Goal: Task Accomplishment & Management: Manage account settings

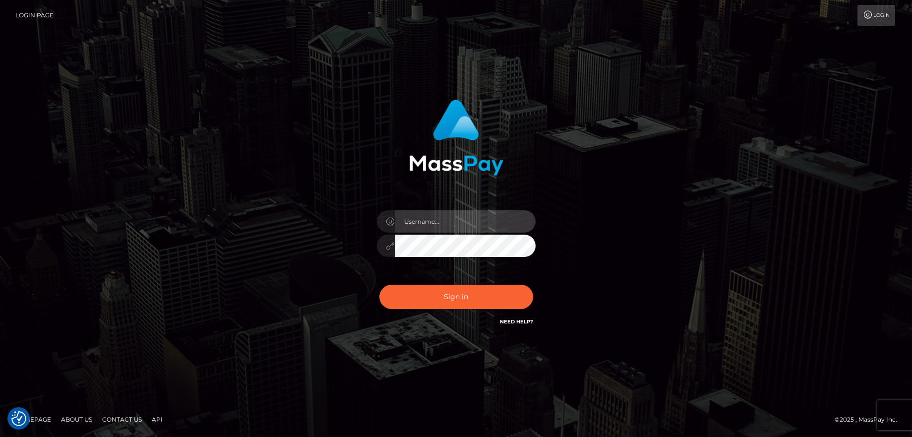
type input "balsaberisic"
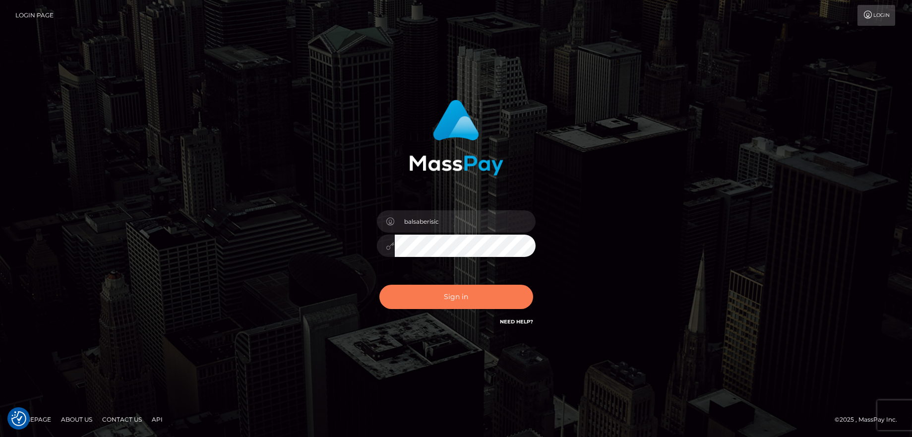
click at [442, 293] on button "Sign in" at bounding box center [456, 297] width 154 height 24
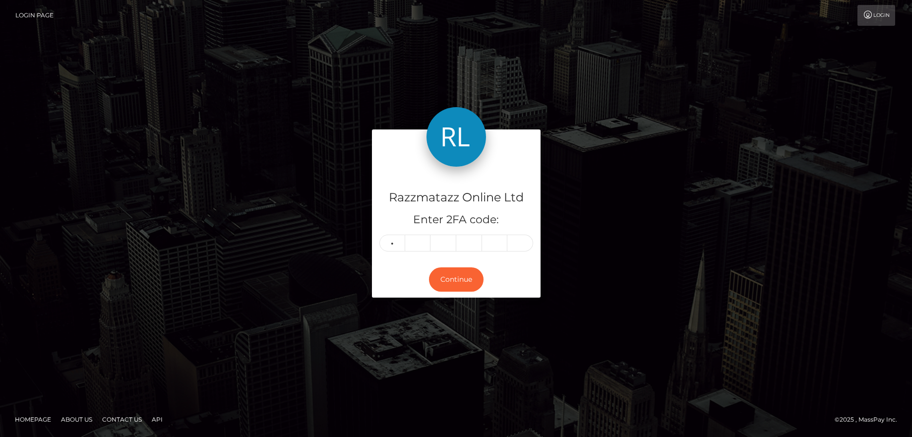
type input "3"
type input "2"
type input "1"
type input "0"
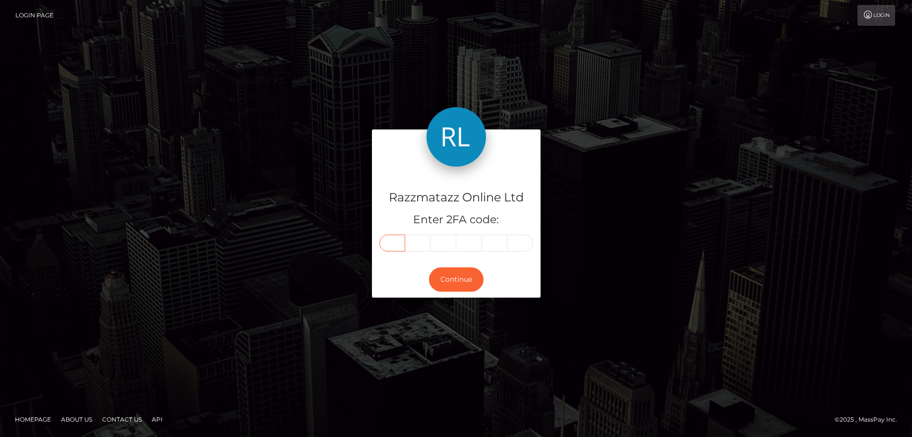
type input "3"
type input "2"
type input "1"
type input "0"
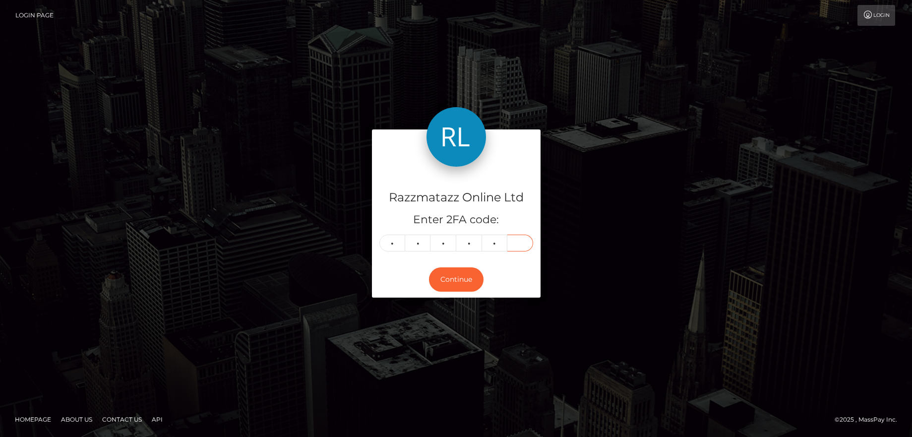
type input "8"
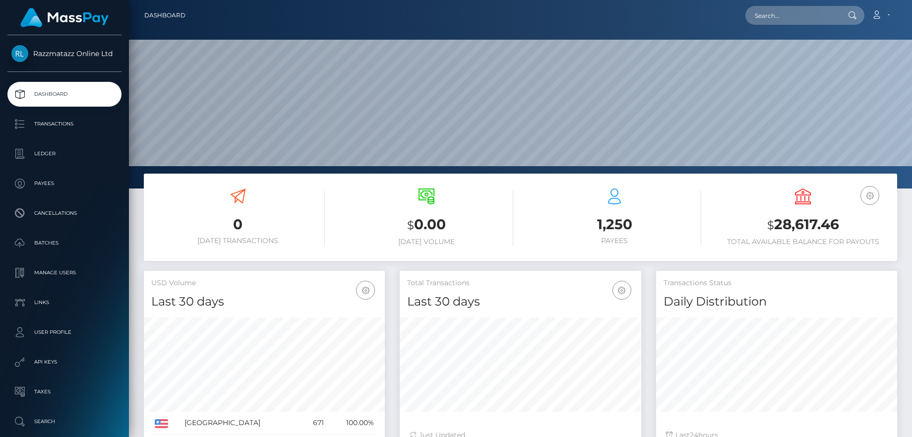
scroll to position [176, 242]
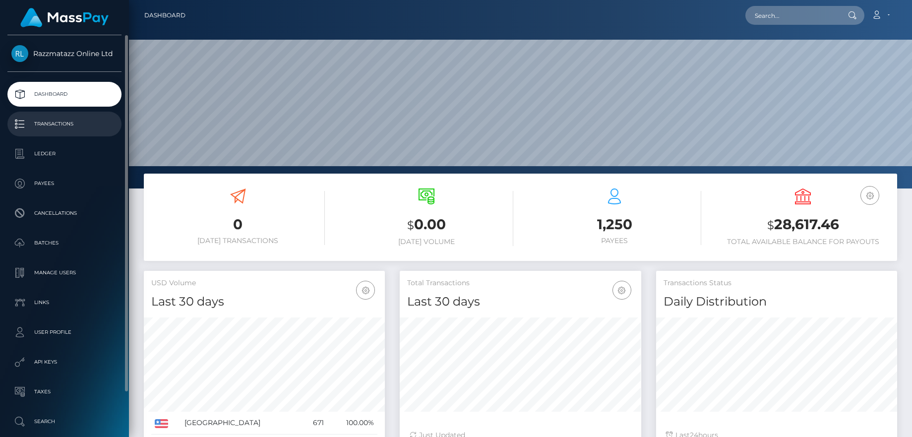
click at [38, 118] on p "Transactions" at bounding box center [64, 124] width 106 height 15
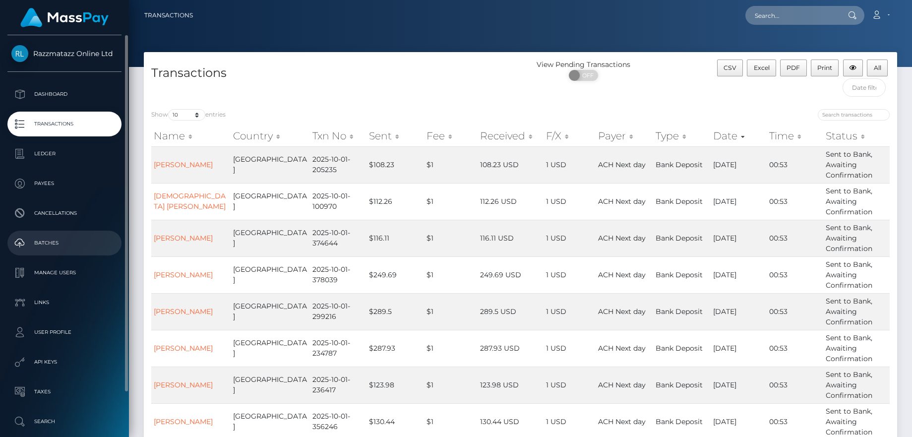
click at [58, 241] on p "Batches" at bounding box center [64, 243] width 106 height 15
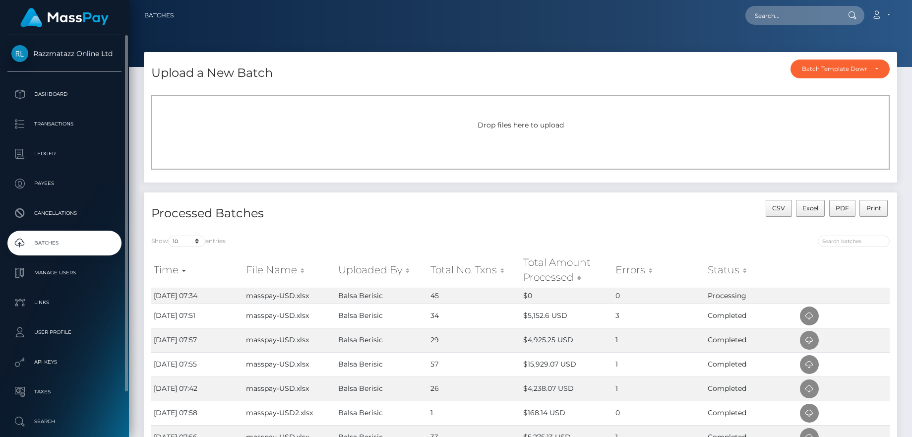
click at [70, 237] on p "Batches" at bounding box center [64, 243] width 106 height 15
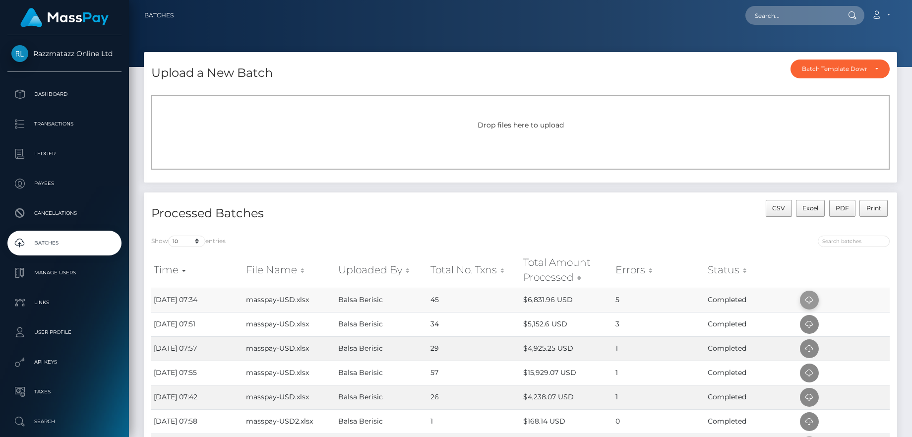
click at [811, 298] on icon at bounding box center [810, 300] width 12 height 12
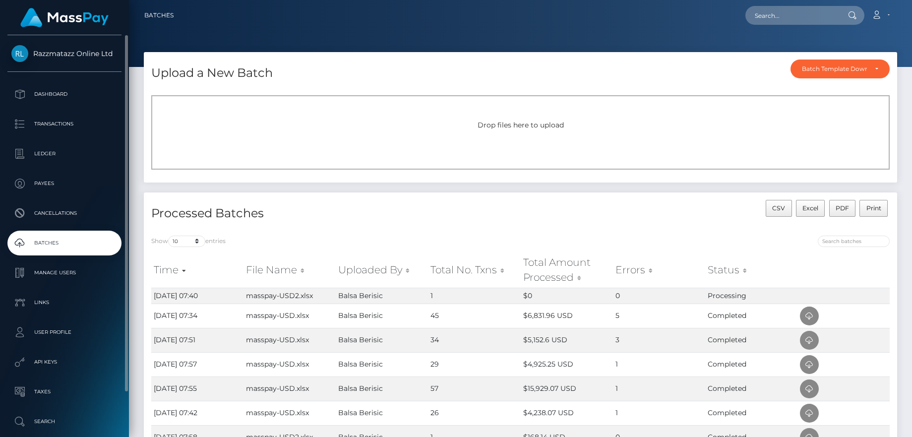
click at [85, 233] on link "Batches" at bounding box center [64, 243] width 114 height 25
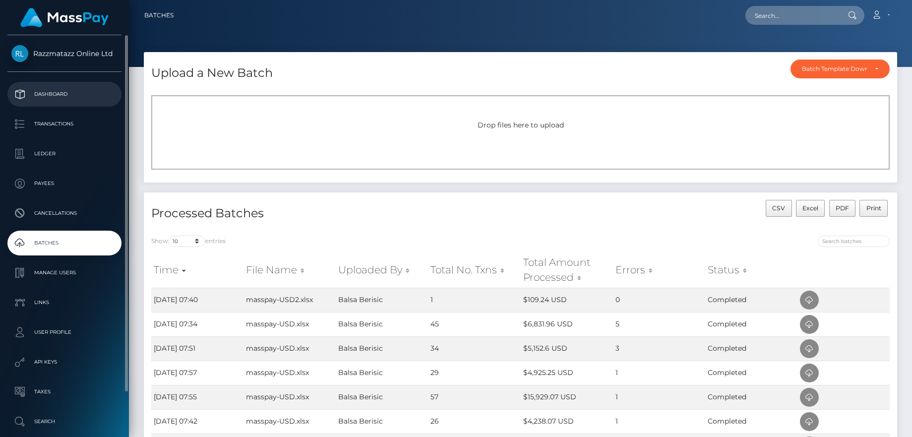
click at [35, 87] on p "Dashboard" at bounding box center [64, 94] width 106 height 15
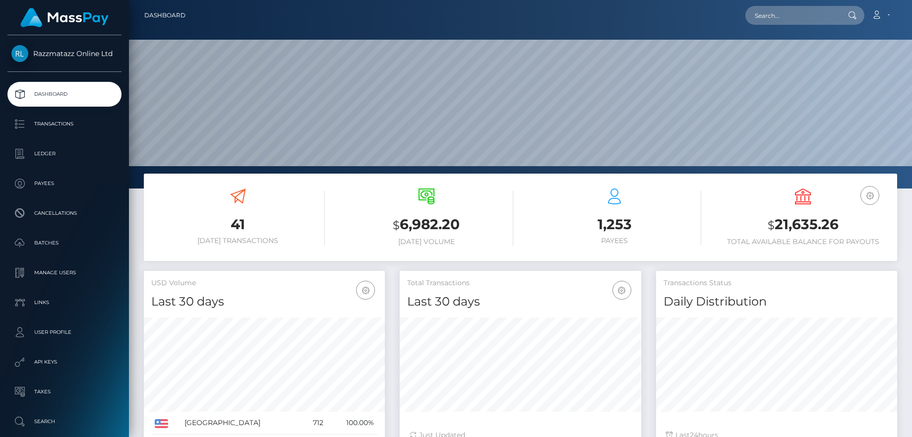
scroll to position [176, 242]
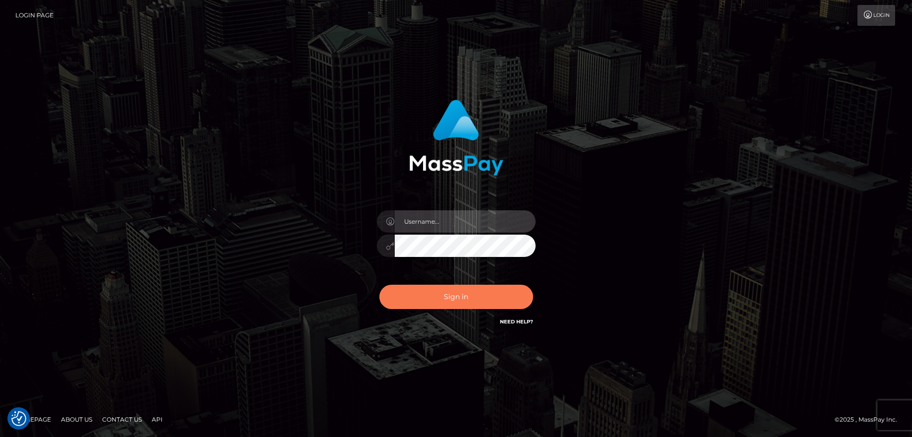
type input "balsaberisic"
click at [427, 304] on button "Sign in" at bounding box center [456, 297] width 154 height 24
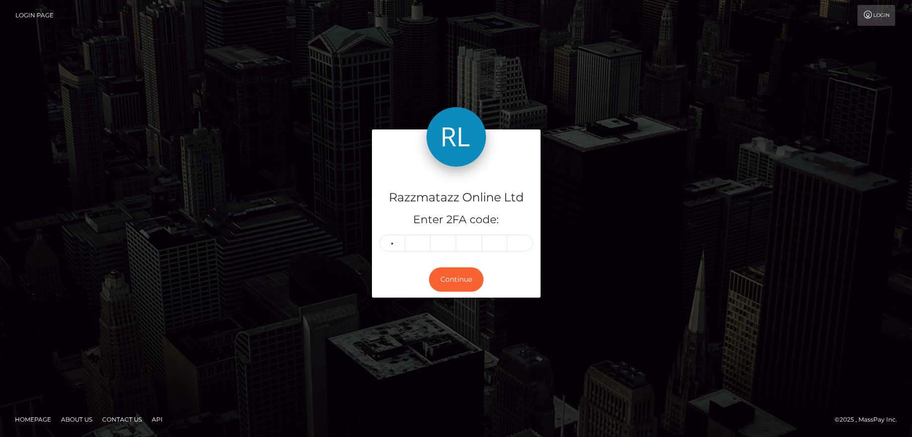
type input "6"
type input "5"
type input "7"
type input "9"
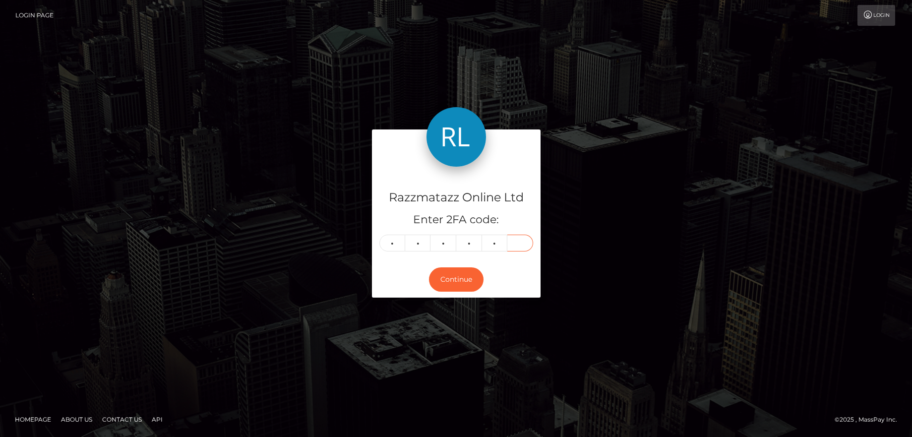
type input "1"
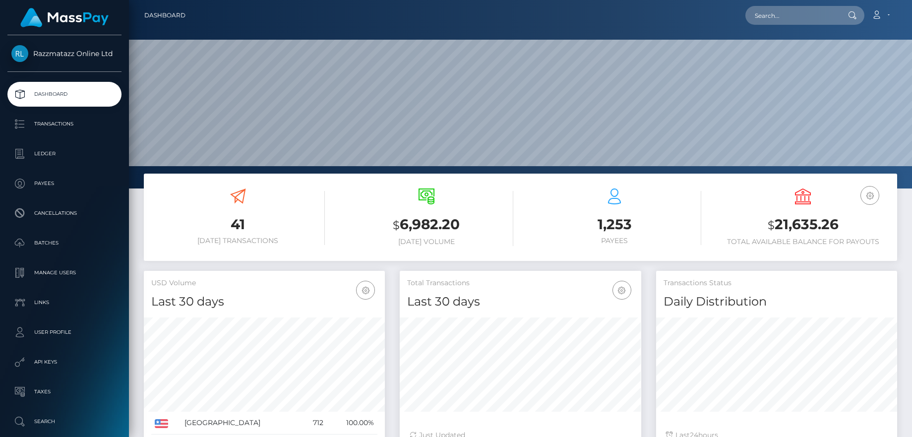
scroll to position [176, 242]
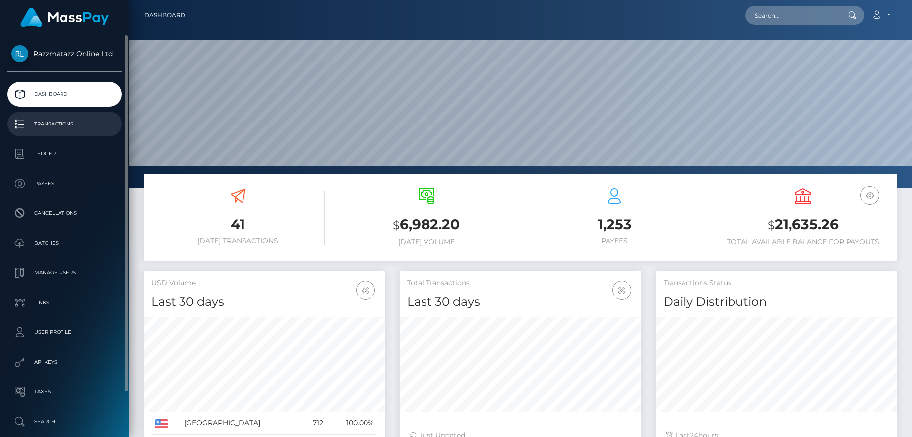
click at [77, 120] on p "Transactions" at bounding box center [64, 124] width 106 height 15
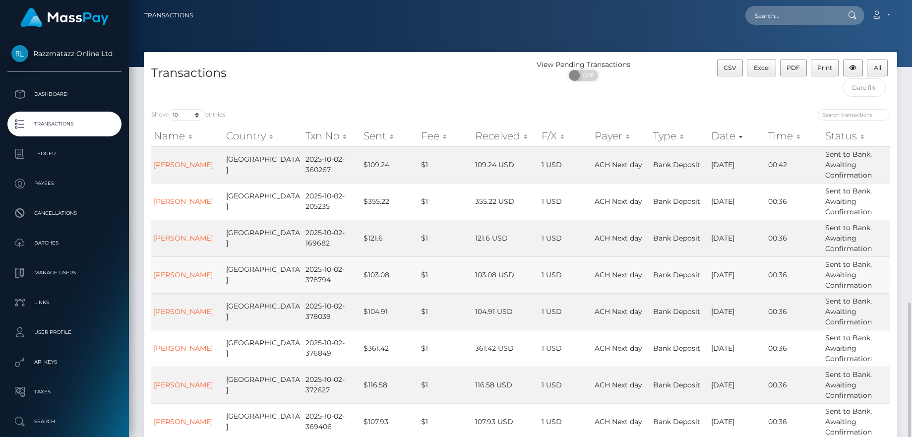
scroll to position [177, 0]
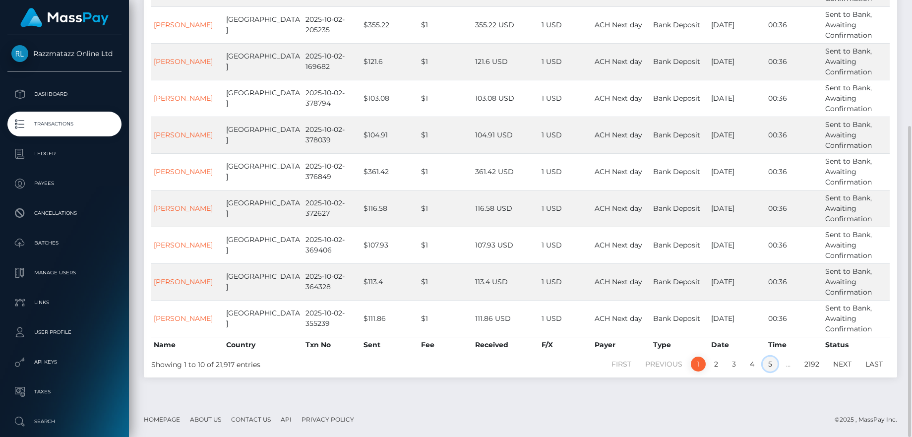
click at [772, 359] on link "5" at bounding box center [770, 364] width 15 height 15
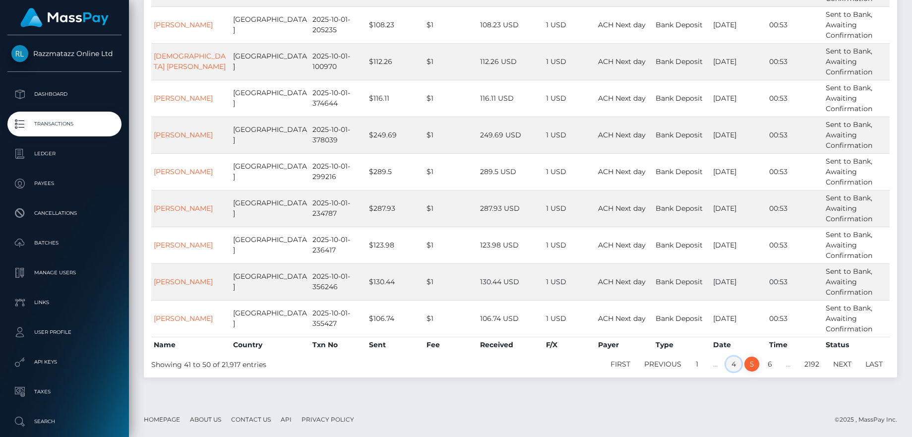
click at [732, 365] on link "4" at bounding box center [733, 364] width 15 height 15
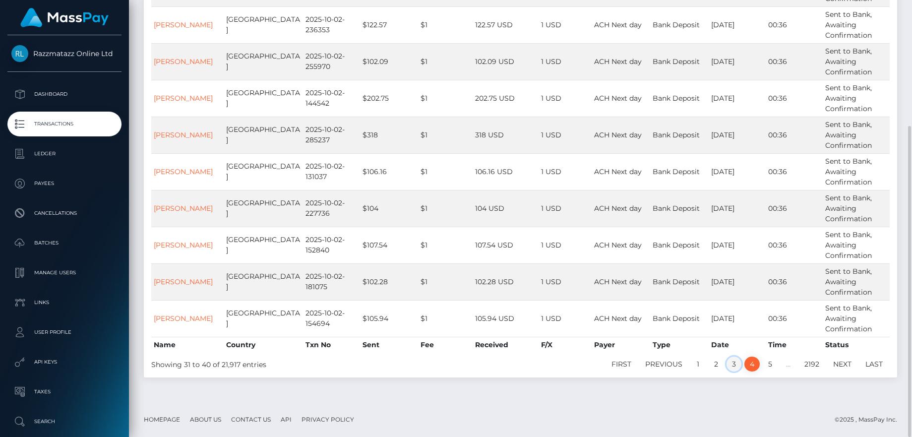
click at [729, 361] on link "3" at bounding box center [734, 364] width 15 height 15
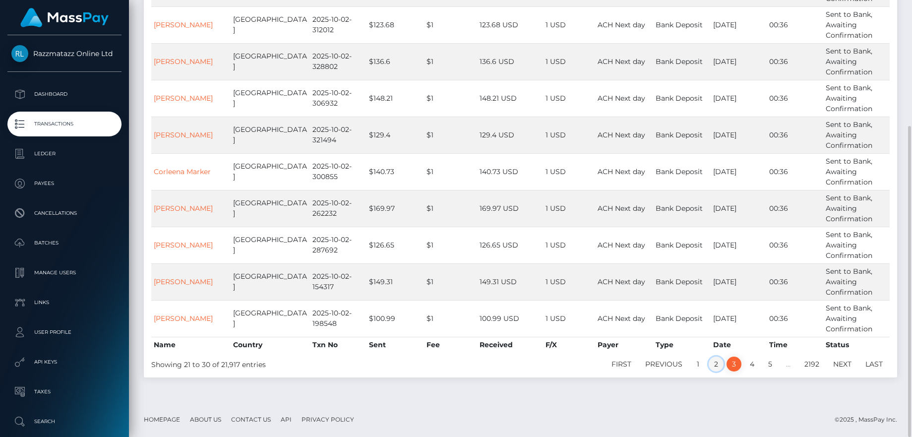
click at [716, 369] on link "2" at bounding box center [716, 364] width 15 height 15
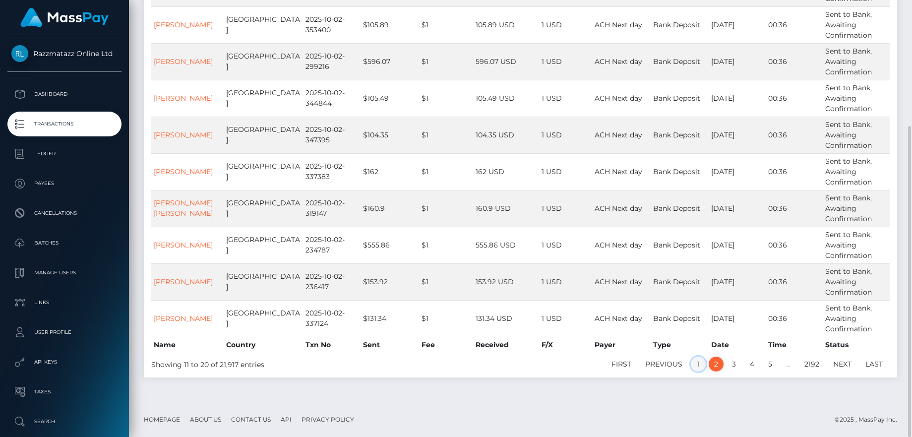
click at [697, 359] on link "1" at bounding box center [698, 364] width 15 height 15
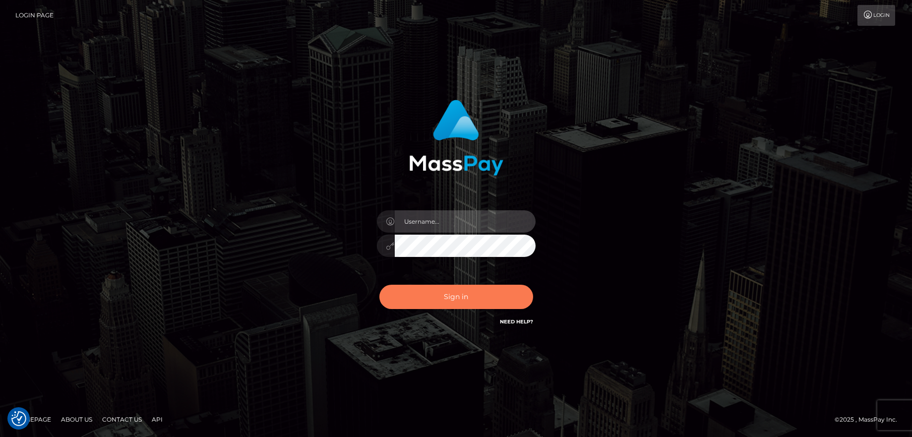
type input "balsaberisic"
click at [455, 294] on button "Sign in" at bounding box center [456, 297] width 154 height 24
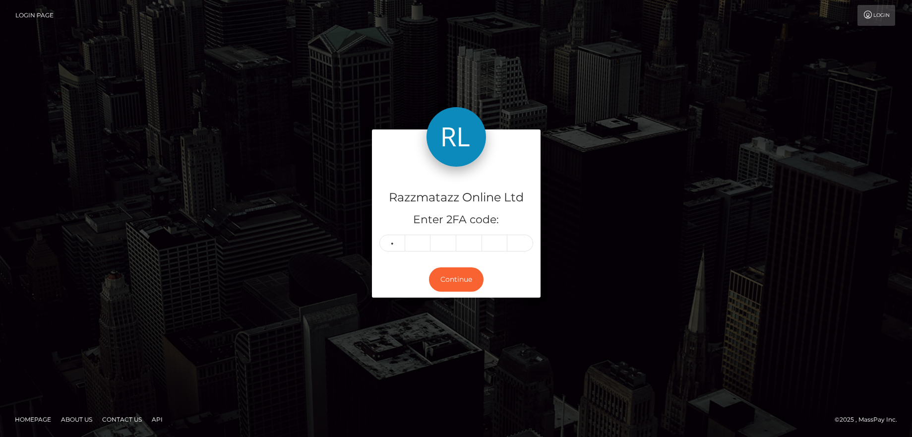
type input "1"
type input "0"
type input "6"
type input "3"
type input "4"
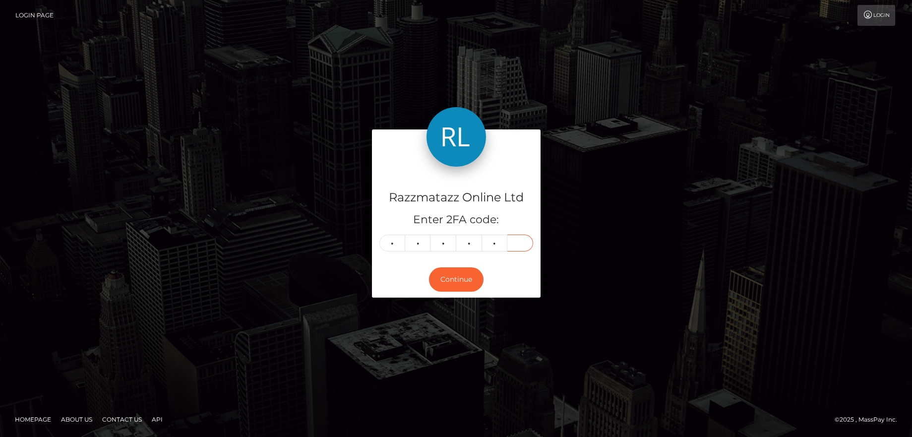
type input "1"
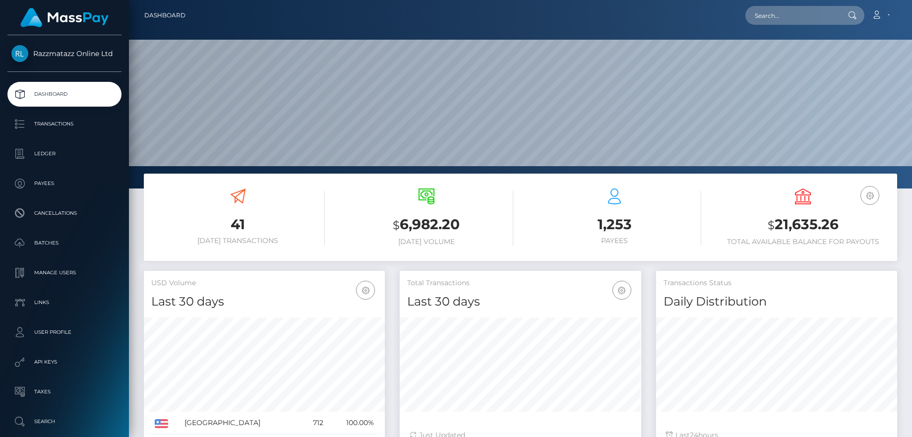
scroll to position [176, 242]
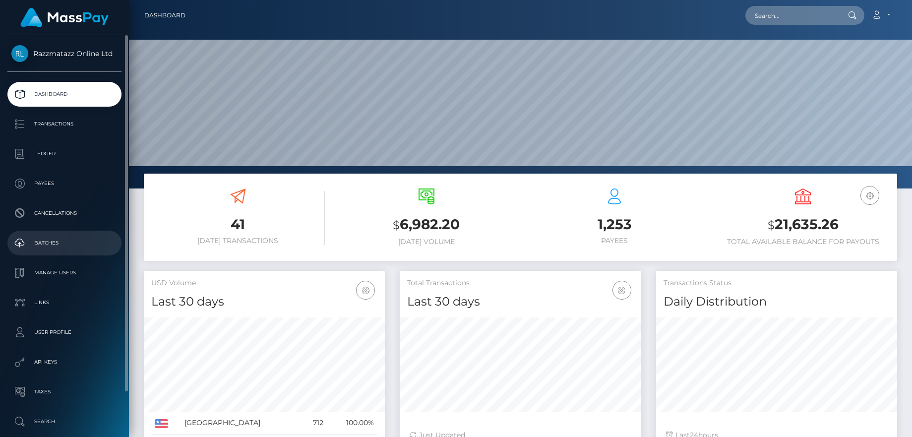
click at [56, 240] on p "Batches" at bounding box center [64, 243] width 106 height 15
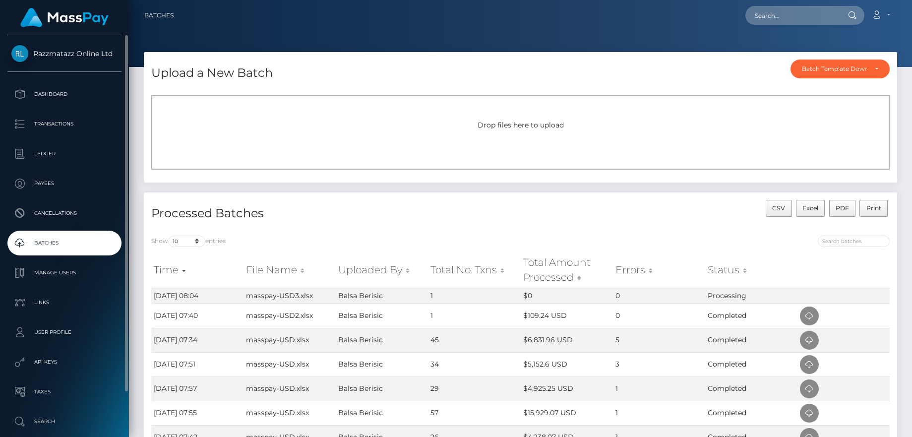
click at [55, 234] on link "Batches" at bounding box center [64, 243] width 114 height 25
